Goal: Task Accomplishment & Management: Use online tool/utility

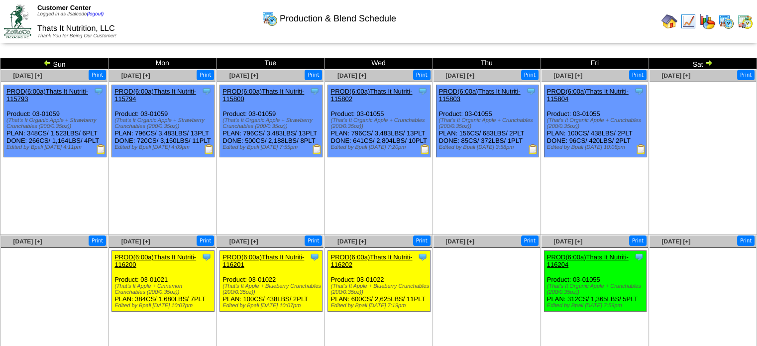
click at [672, 18] on img at bounding box center [670, 21] width 16 height 16
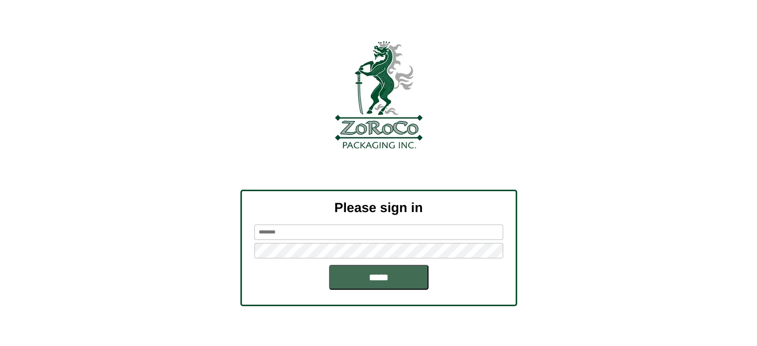
type input "********"
click at [382, 276] on input "*****" at bounding box center [379, 277] width 100 height 25
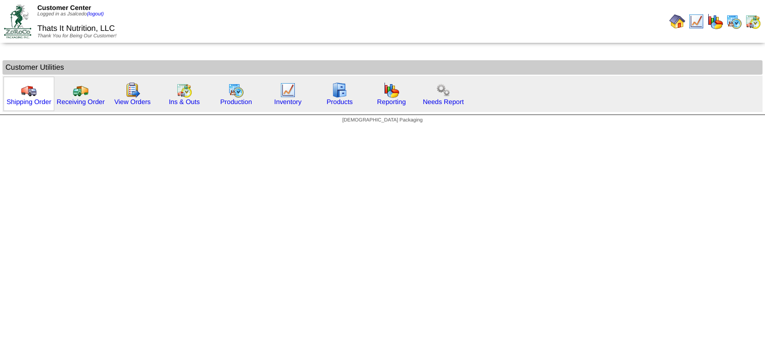
click at [30, 93] on img at bounding box center [29, 90] width 16 height 16
